Goal: Task Accomplishment & Management: Complete application form

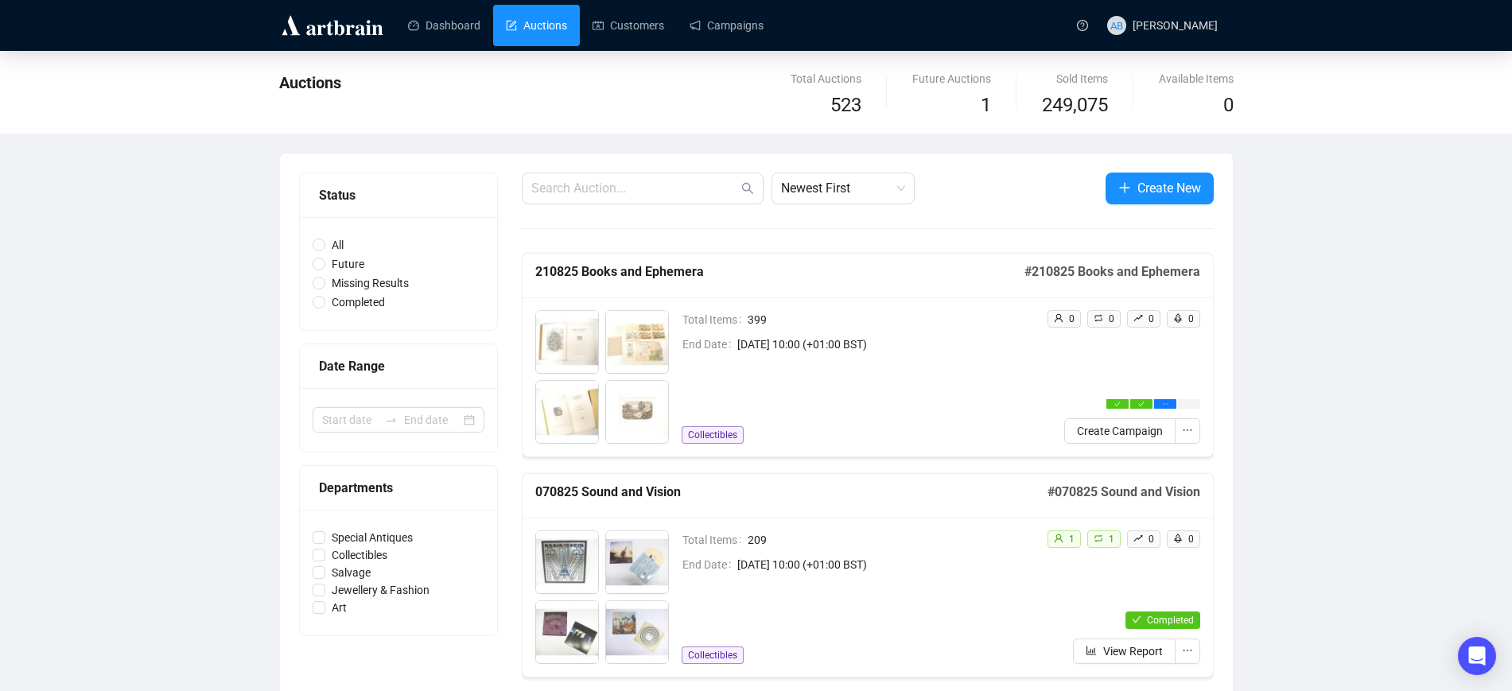
scroll to position [130, 0]
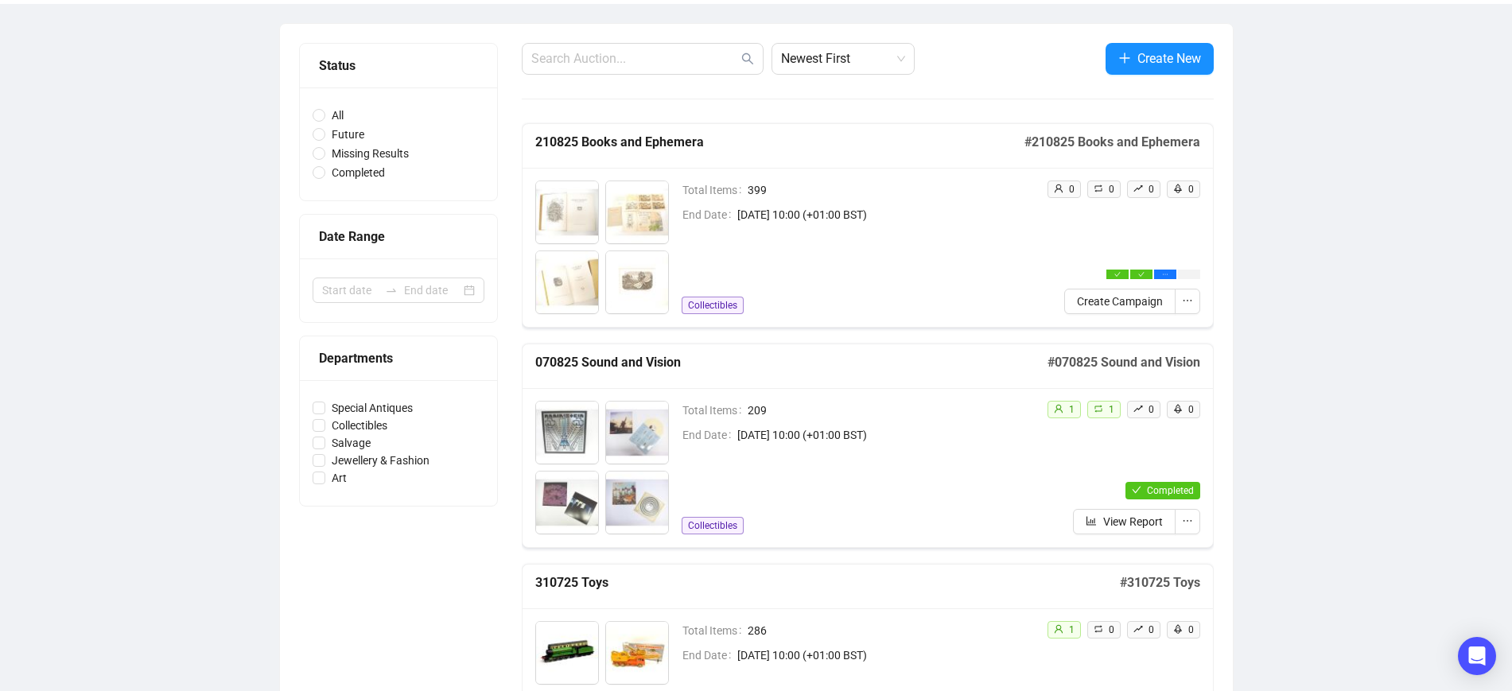
click at [700, 145] on h5 "210825 Books and Ephemera" at bounding box center [779, 142] width 489 height 19
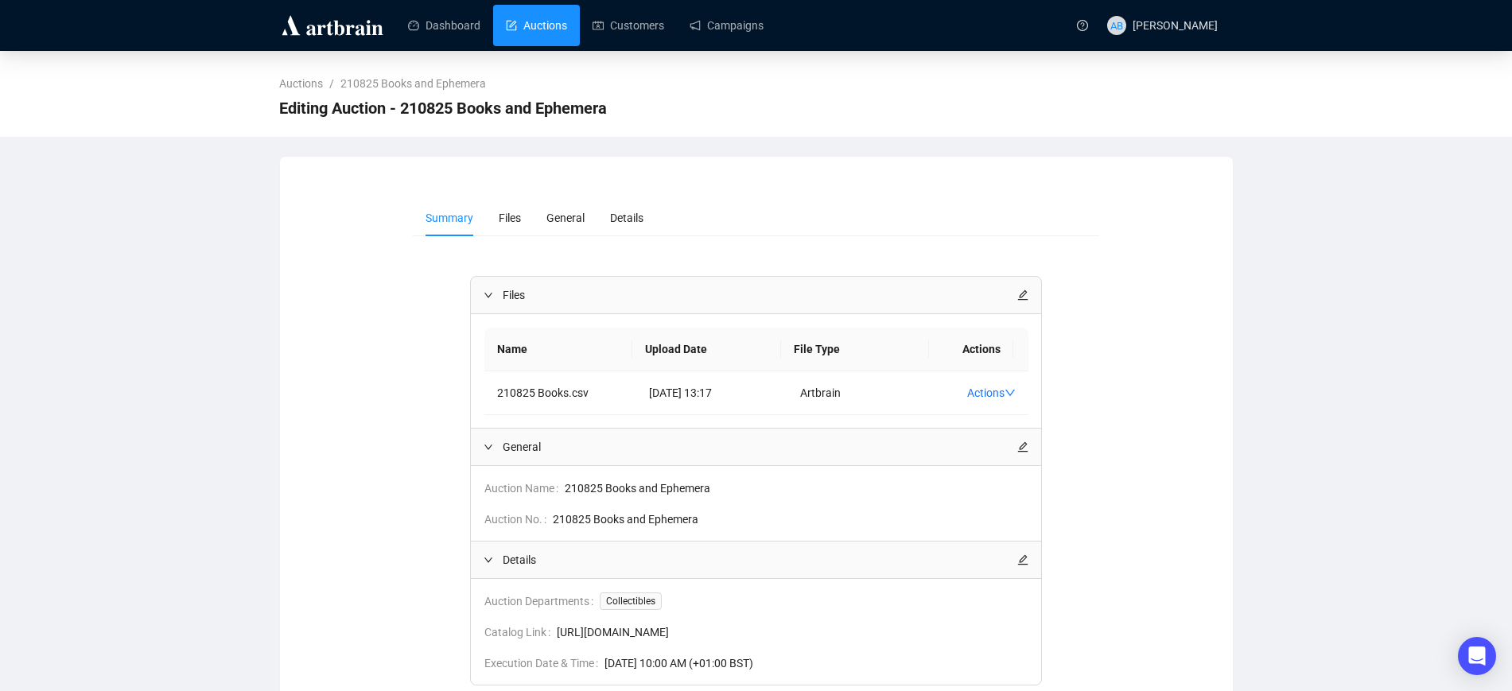
click at [553, 30] on link "Auctions" at bounding box center [536, 25] width 61 height 41
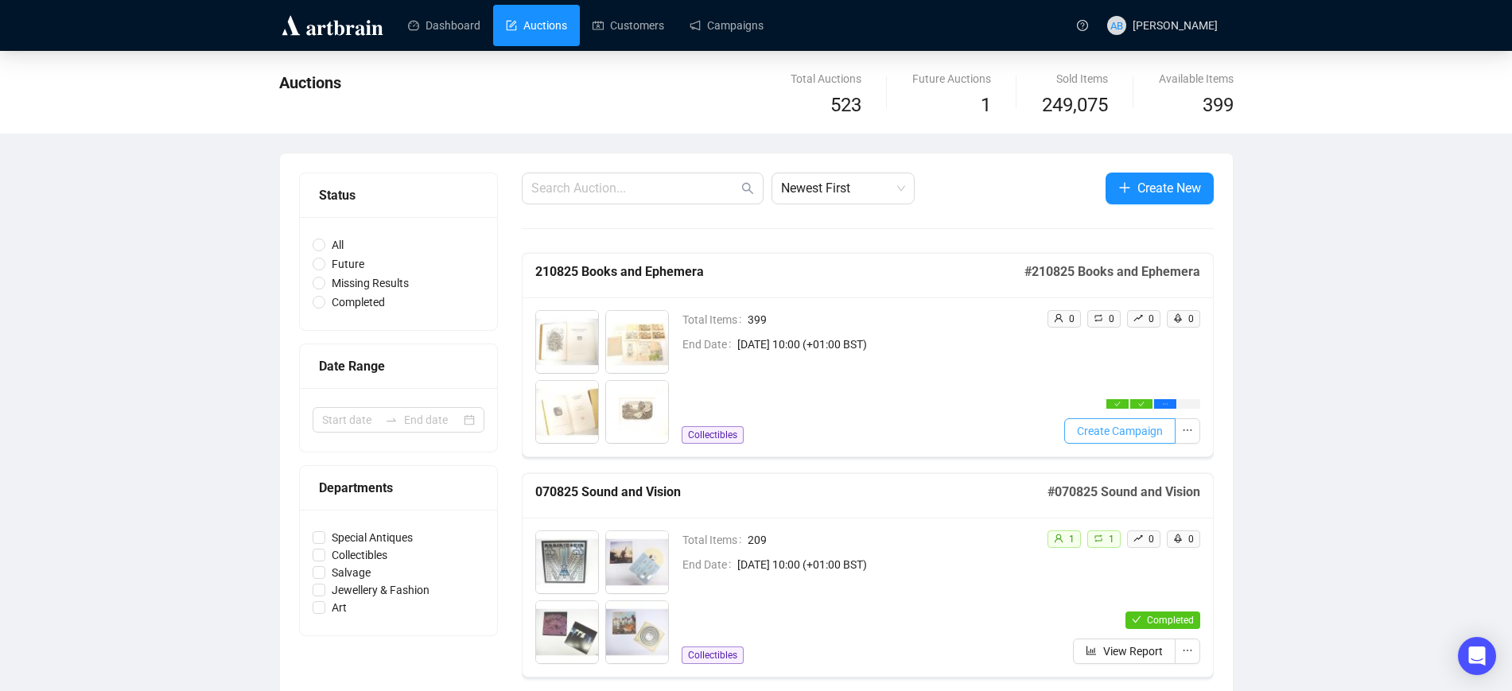
click at [1085, 432] on span "Create Campaign" at bounding box center [1120, 430] width 86 height 17
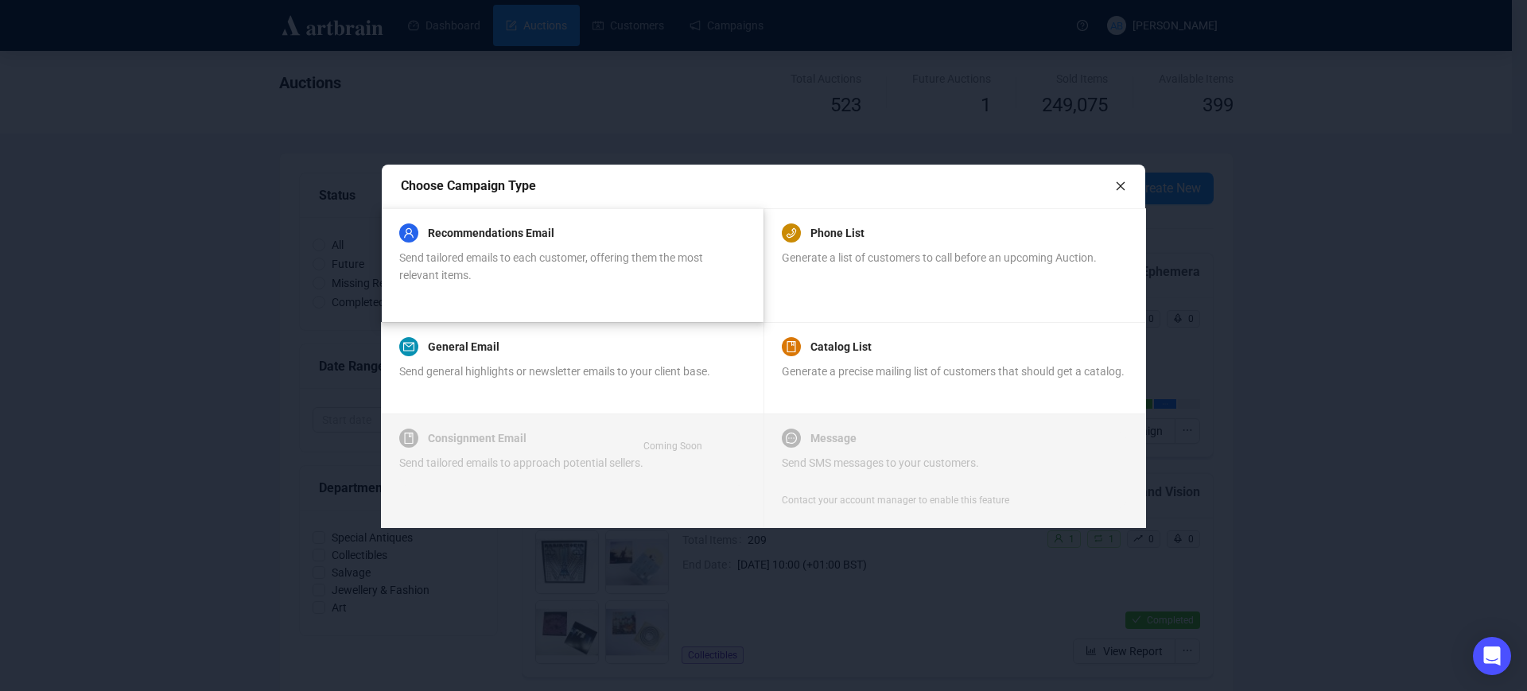
click at [555, 265] on div "Send tailored emails to each customer, offering them the most relevant items." at bounding box center [571, 266] width 345 height 35
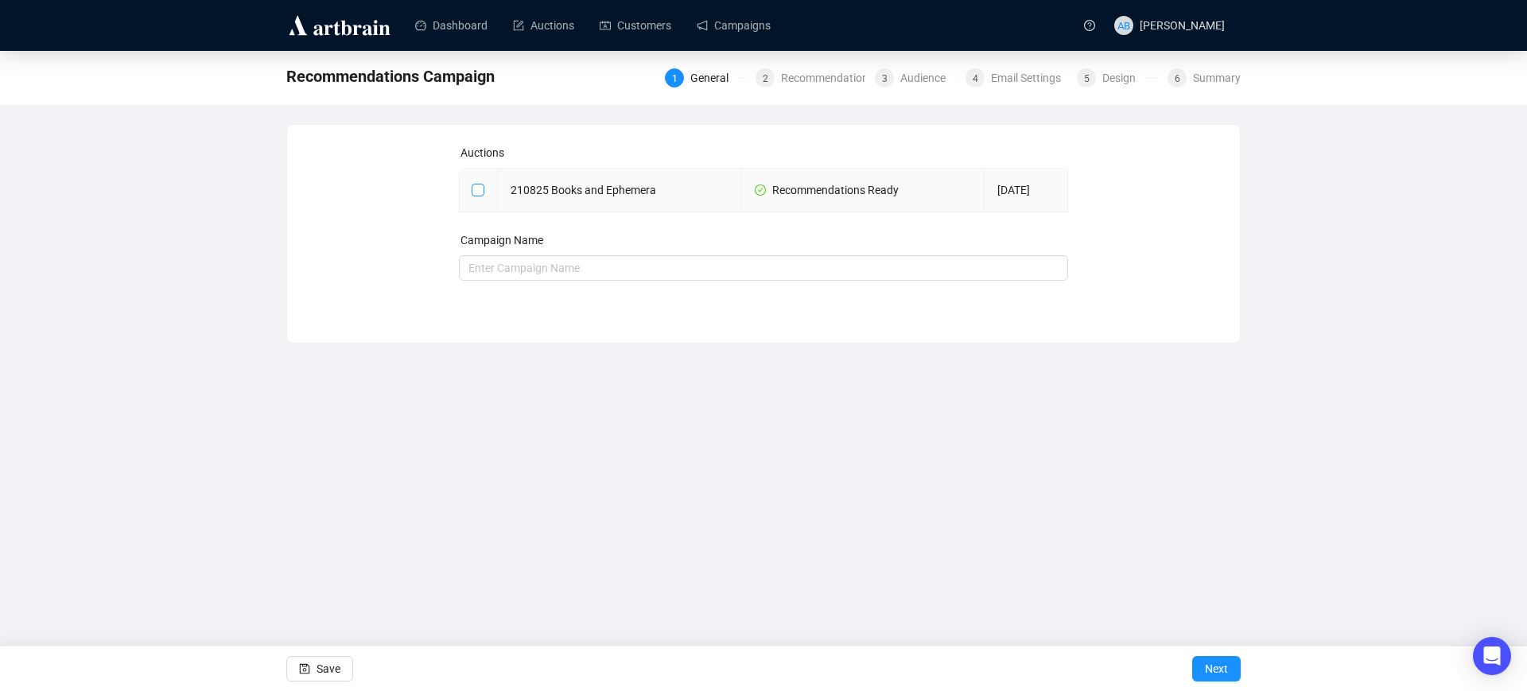
click at [476, 190] on input "checkbox" at bounding box center [477, 189] width 11 height 11
checkbox input "true"
type input "210825 Books and Ephemera Campaign"
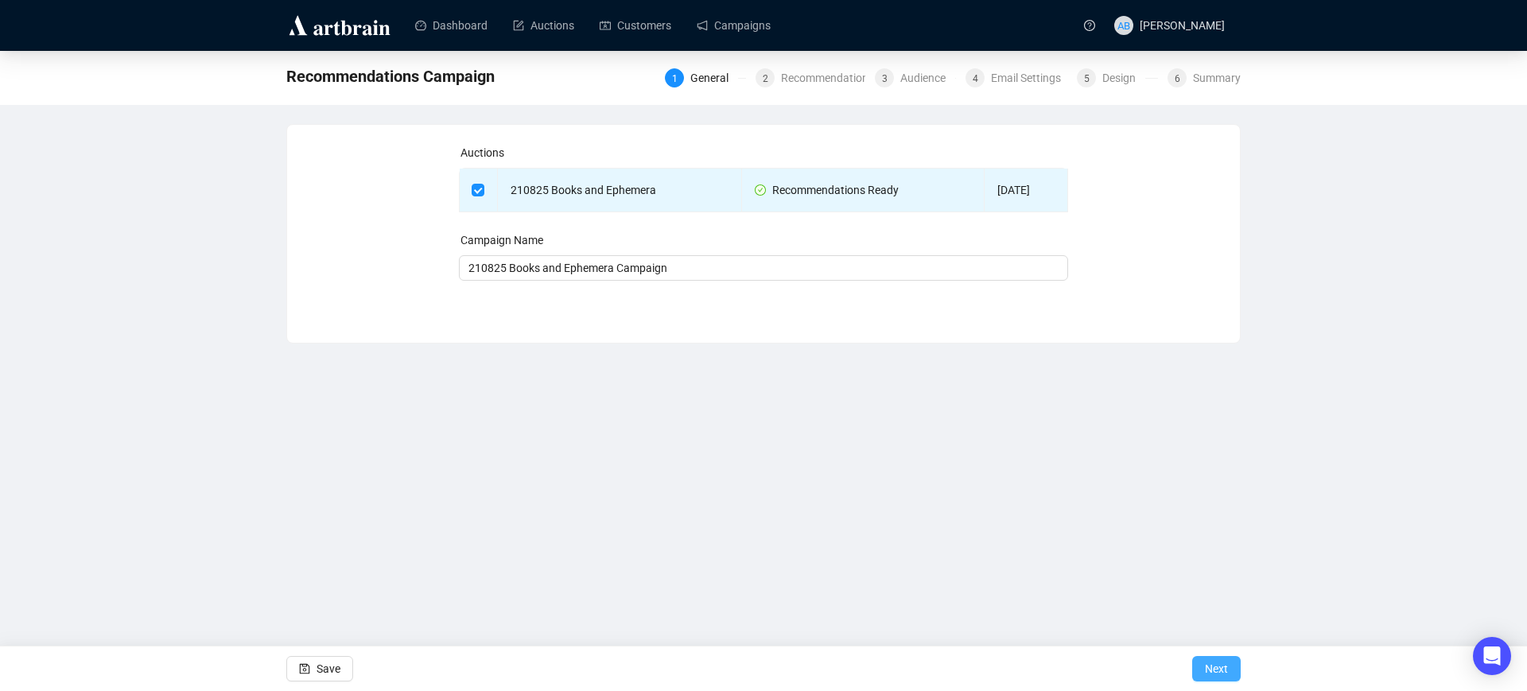
click at [1219, 662] on span "Next" at bounding box center [1216, 668] width 23 height 45
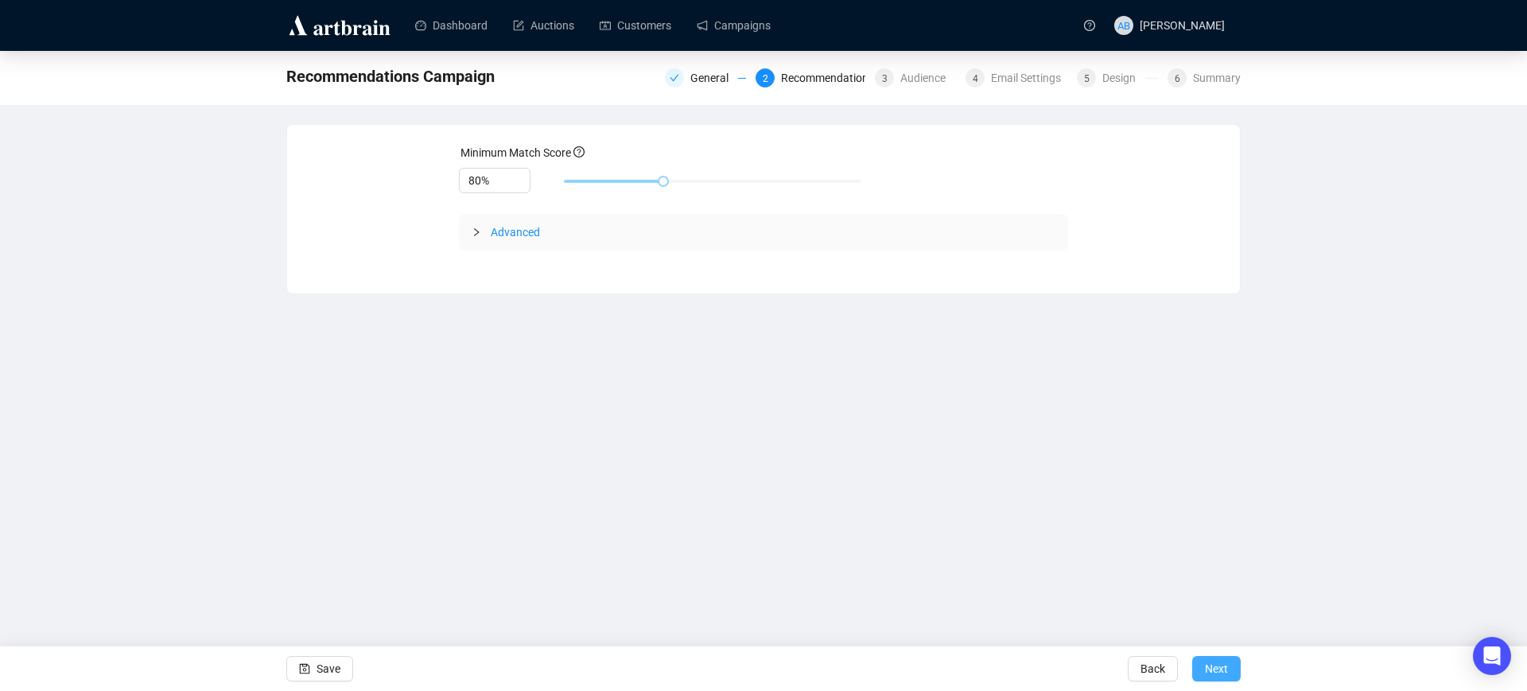
click at [1213, 662] on span "Next" at bounding box center [1216, 668] width 23 height 45
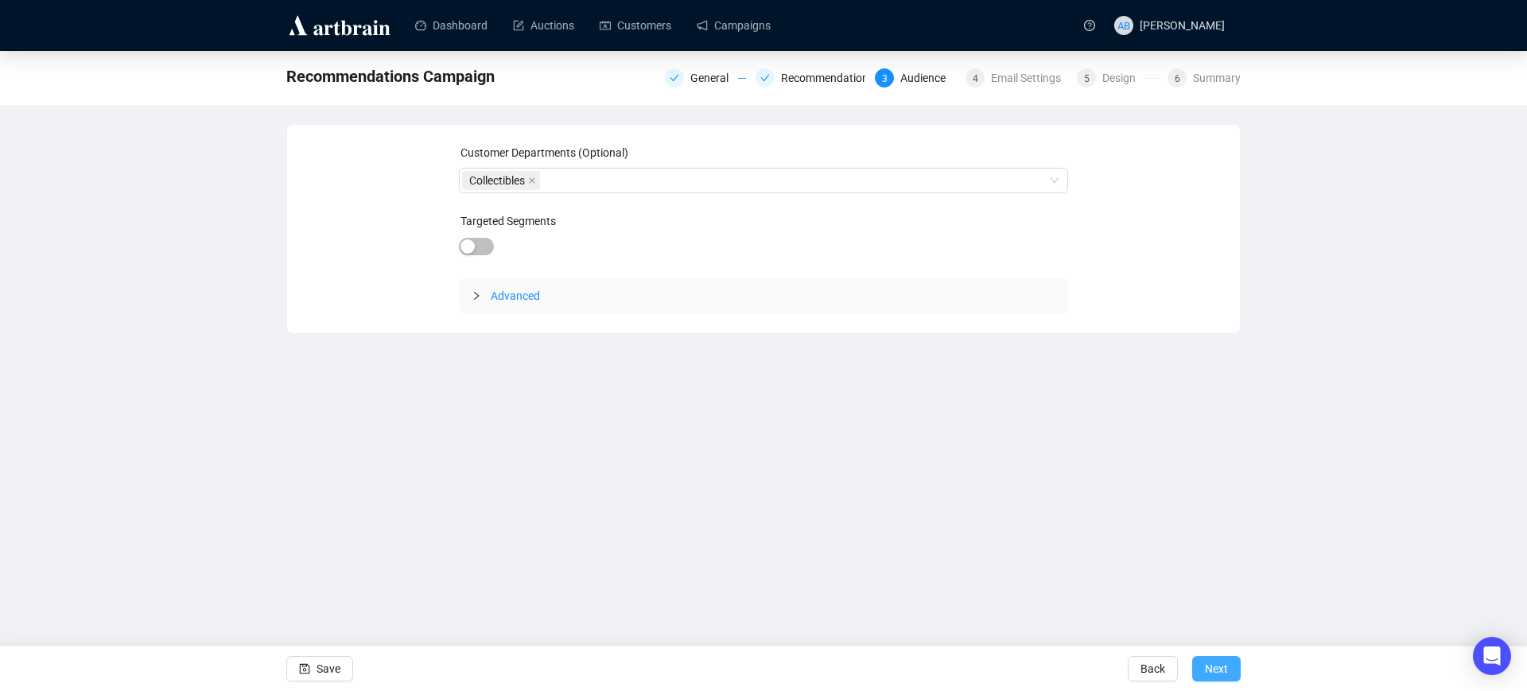
click at [1209, 666] on span "Next" at bounding box center [1216, 668] width 23 height 45
